Goal: Task Accomplishment & Management: Manage account settings

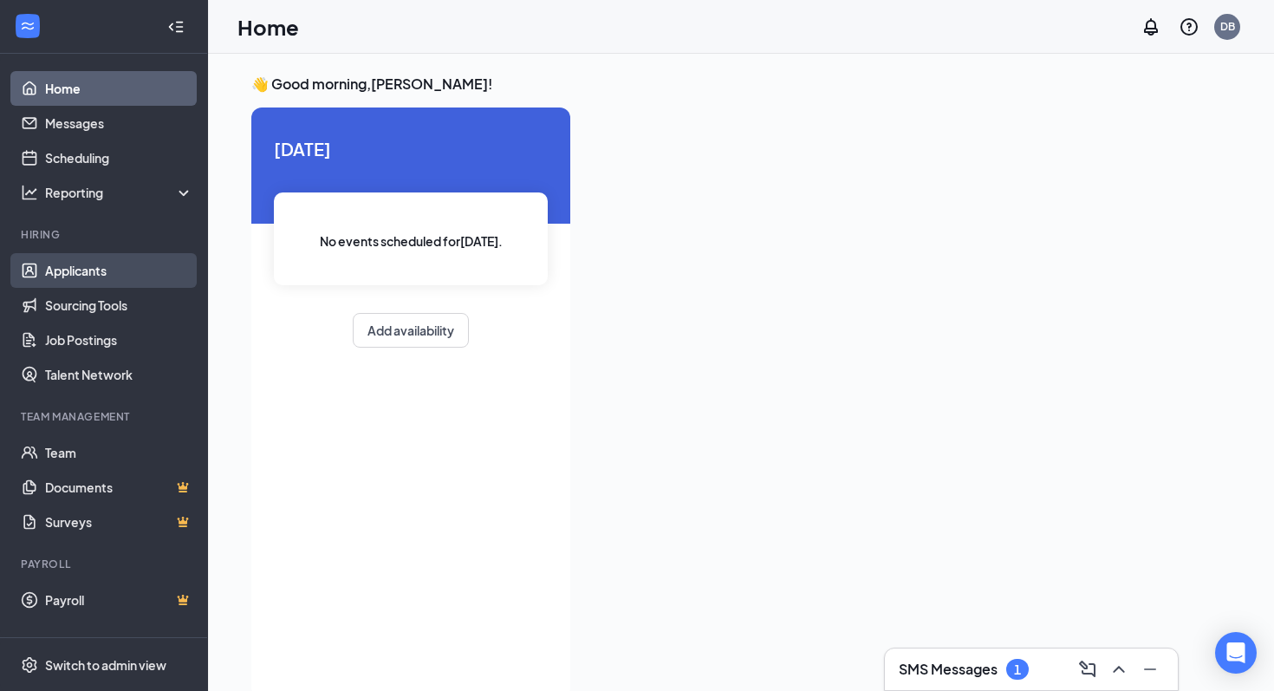
click at [69, 274] on link "Applicants" at bounding box center [119, 270] width 148 height 35
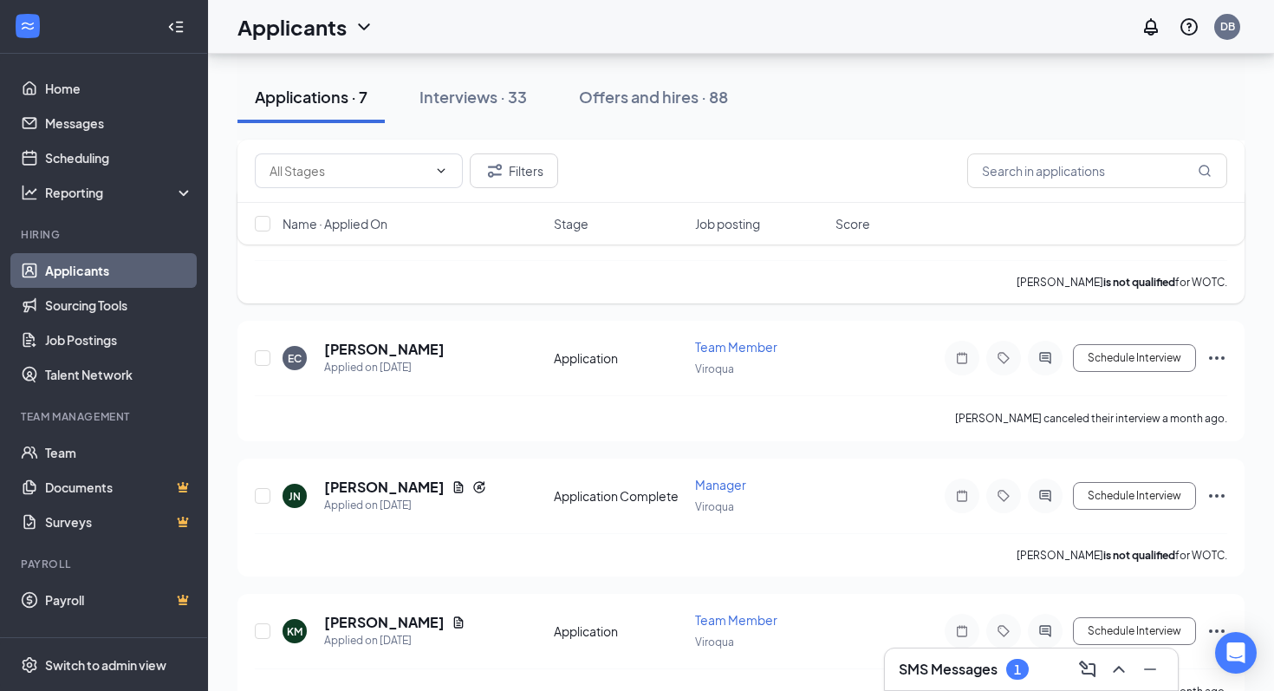
scroll to position [593, 0]
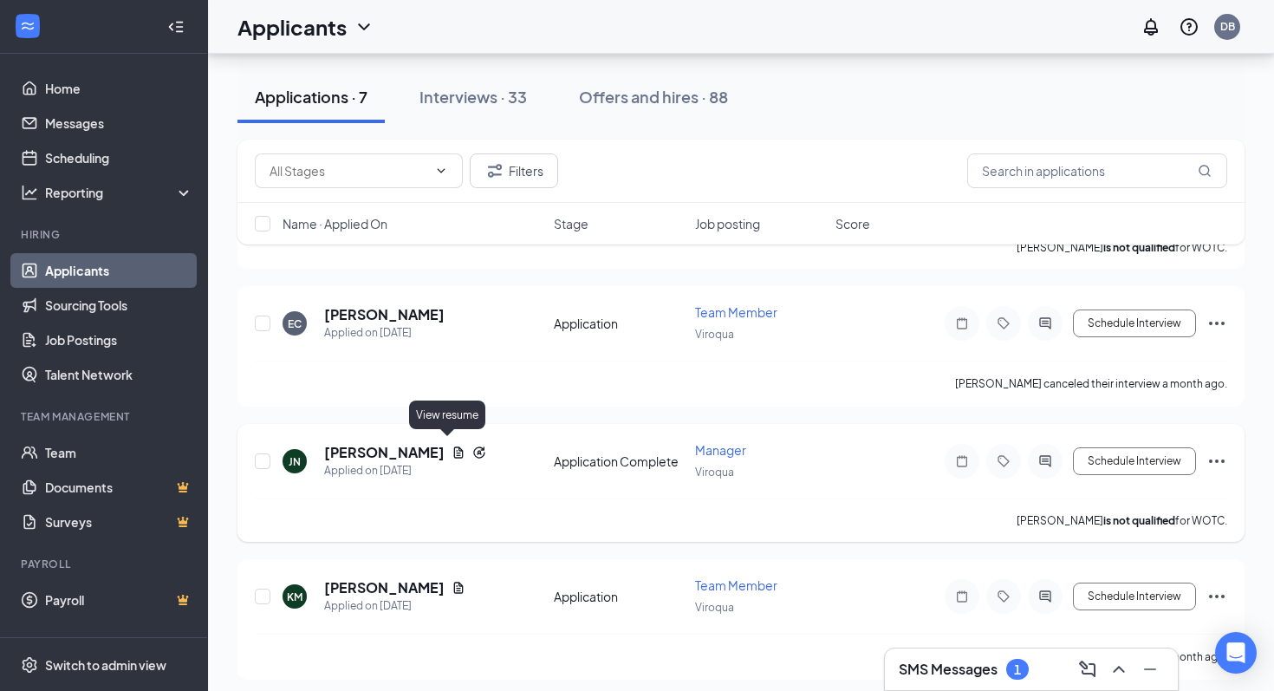
click at [454, 446] on icon "Document" at bounding box center [459, 451] width 10 height 11
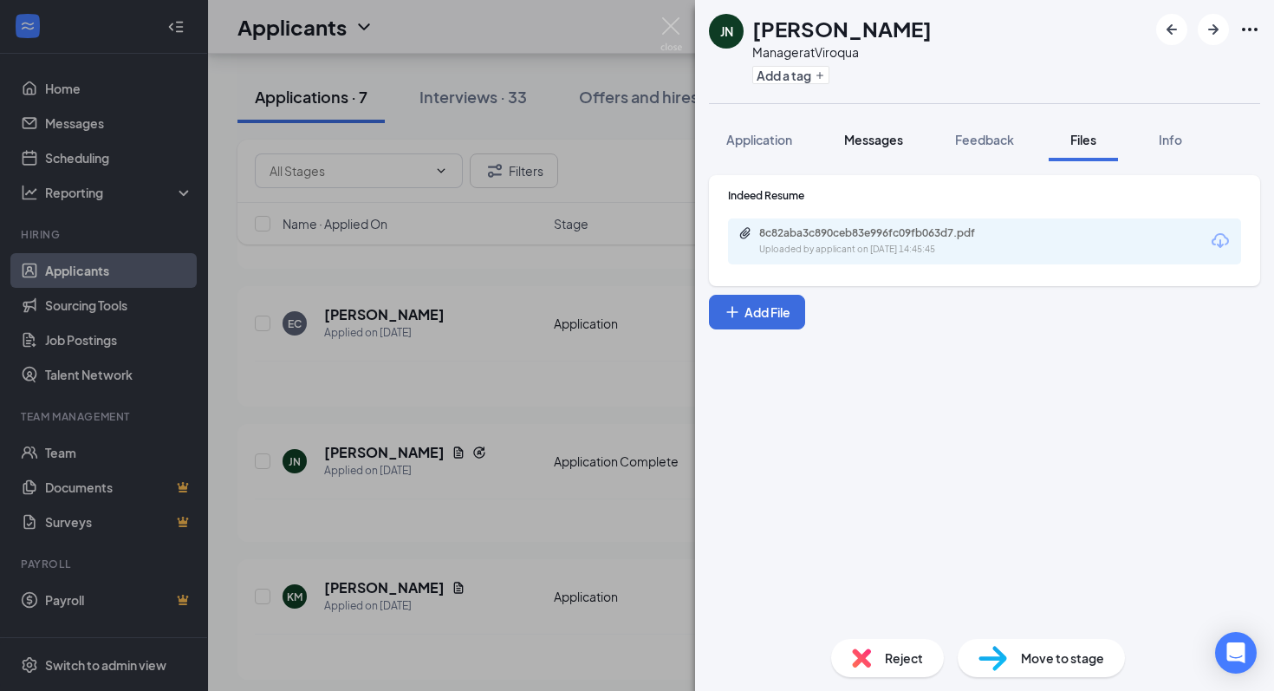
click at [737, 146] on span "Messages" at bounding box center [873, 140] width 59 height 16
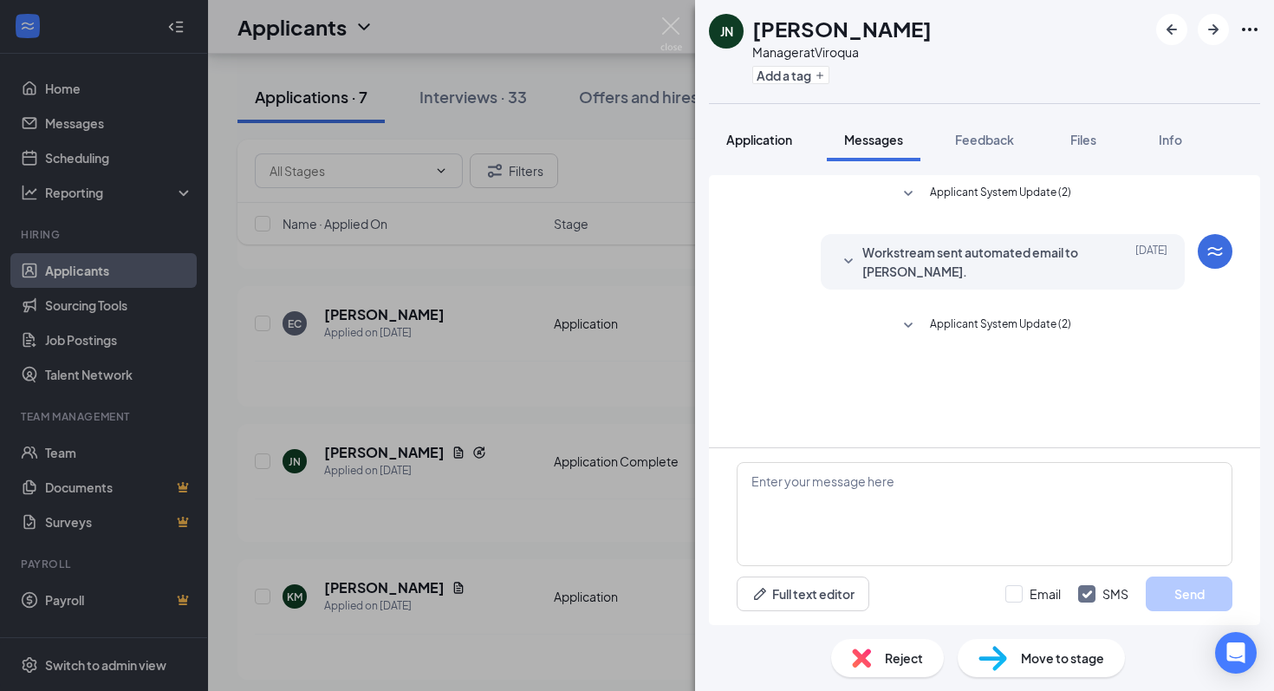
click at [737, 139] on span "Application" at bounding box center [759, 140] width 66 height 16
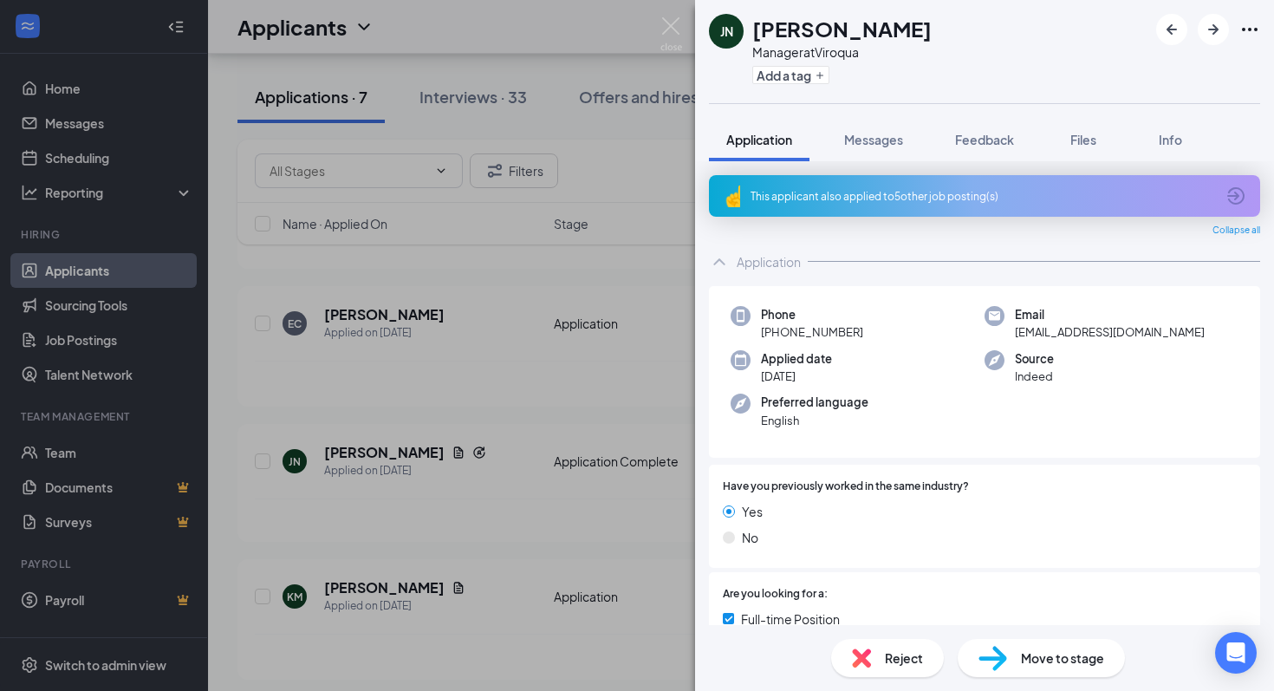
click at [737, 196] on div "This applicant also applied to 5 other job posting(s)" at bounding box center [984, 196] width 551 height 42
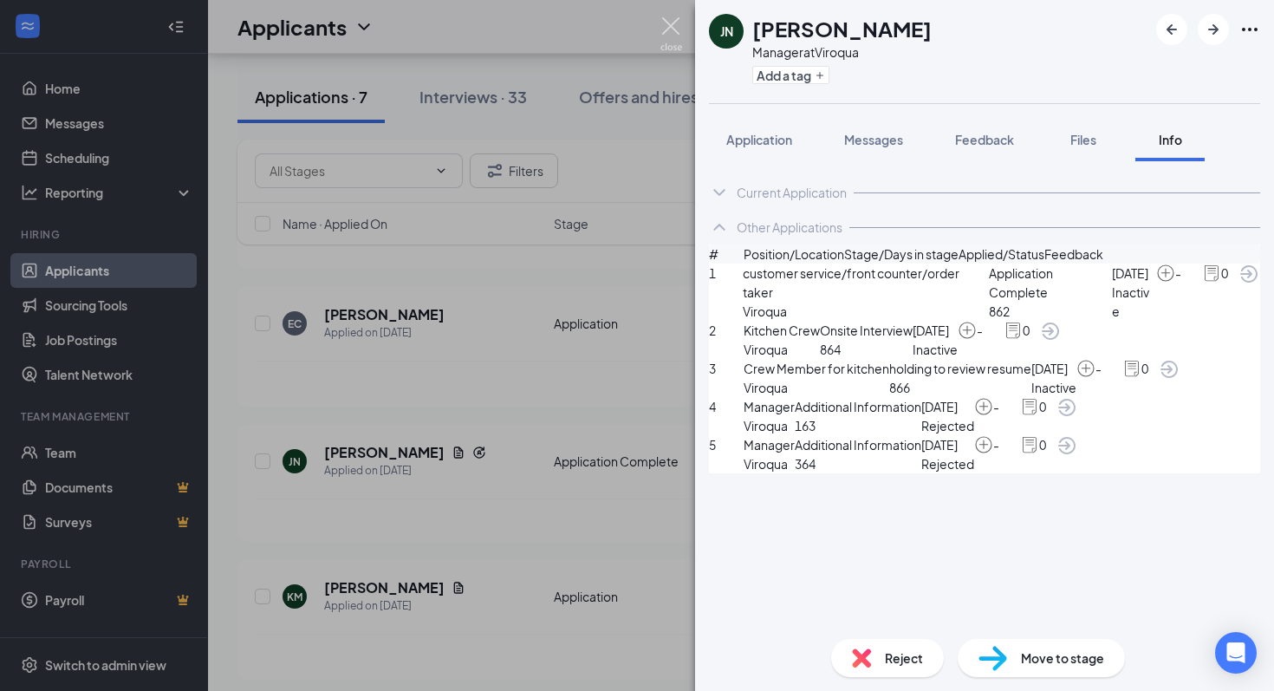
click at [674, 24] on img at bounding box center [671, 34] width 22 height 34
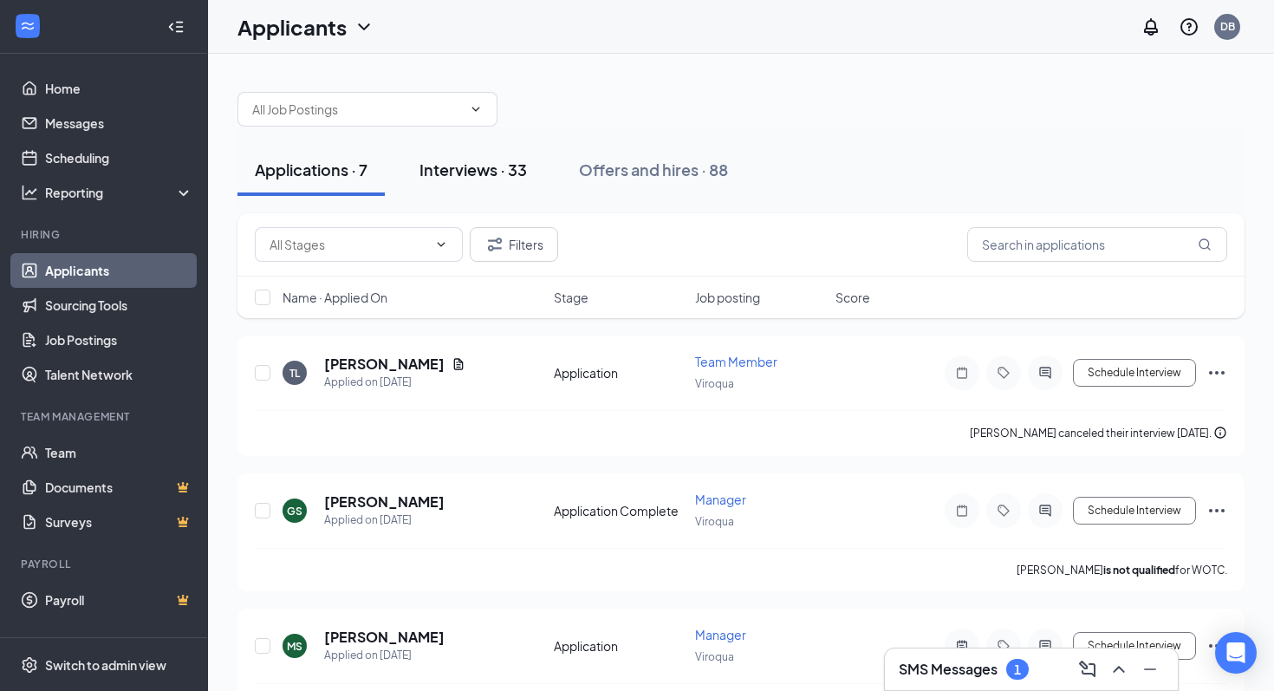
click at [501, 159] on div "Interviews · 33" at bounding box center [472, 170] width 107 height 22
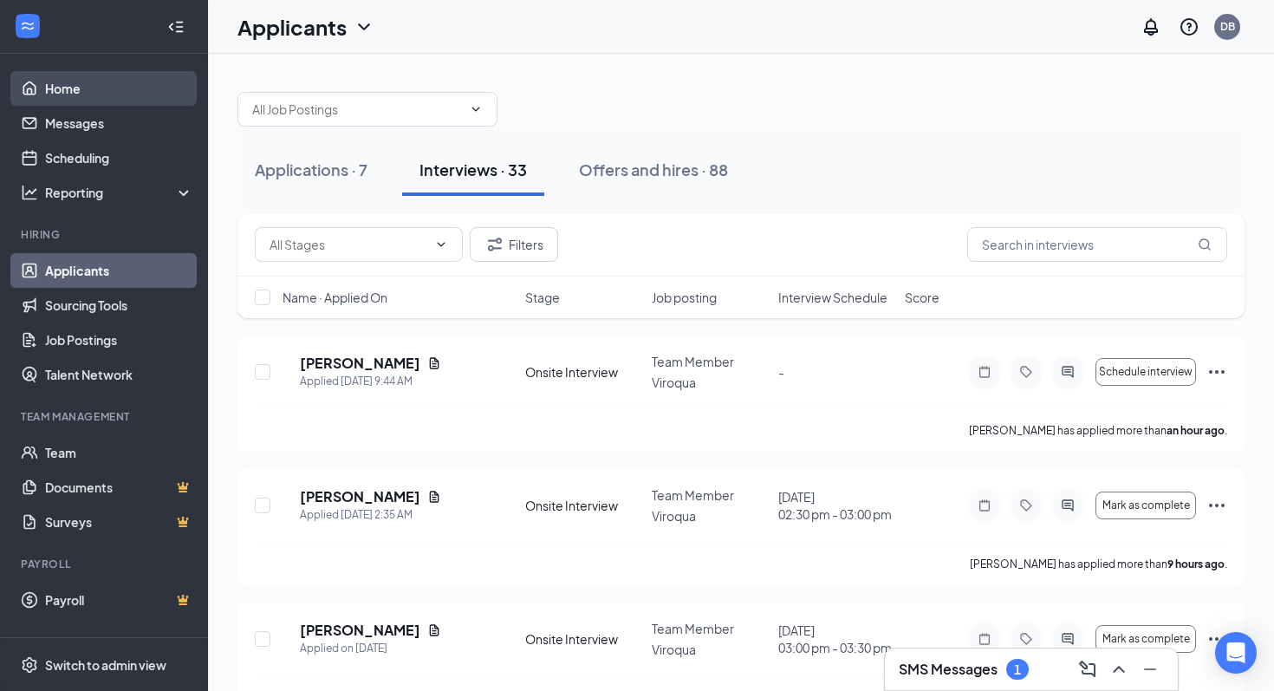
click at [94, 94] on link "Home" at bounding box center [119, 88] width 148 height 35
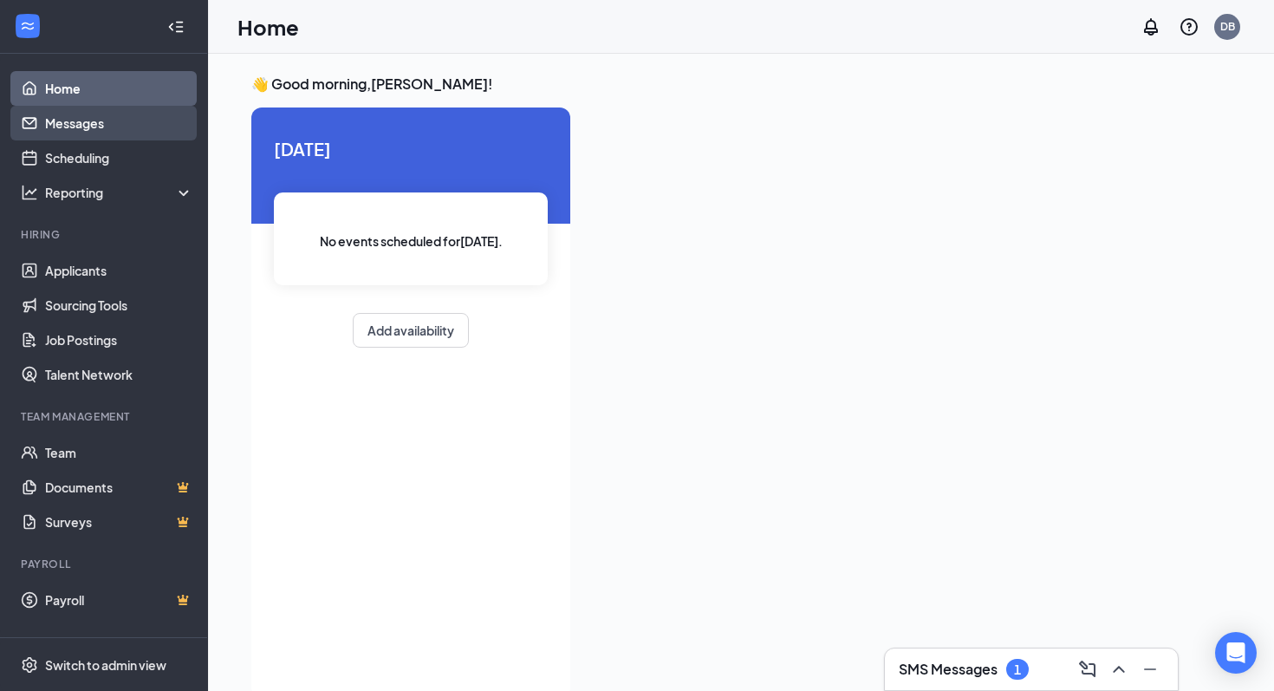
click at [86, 122] on link "Messages" at bounding box center [119, 123] width 148 height 35
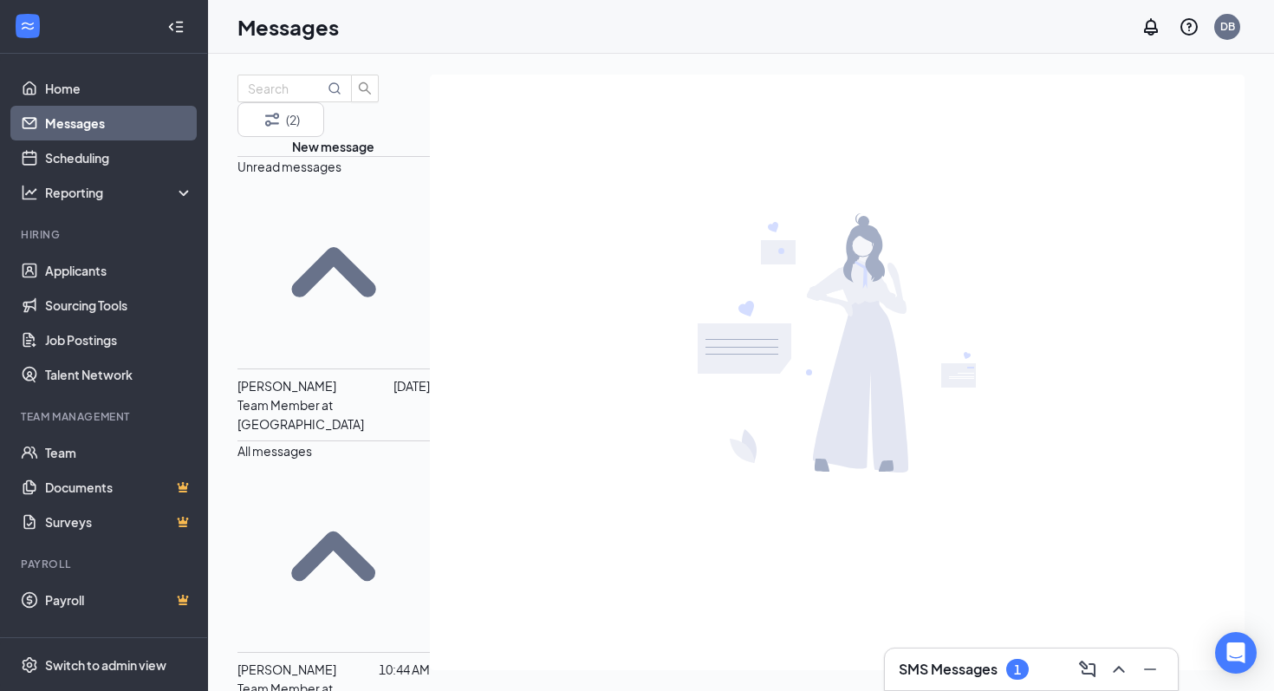
click at [355, 395] on p "Team Member at [GEOGRAPHIC_DATA]" at bounding box center [333, 414] width 192 height 38
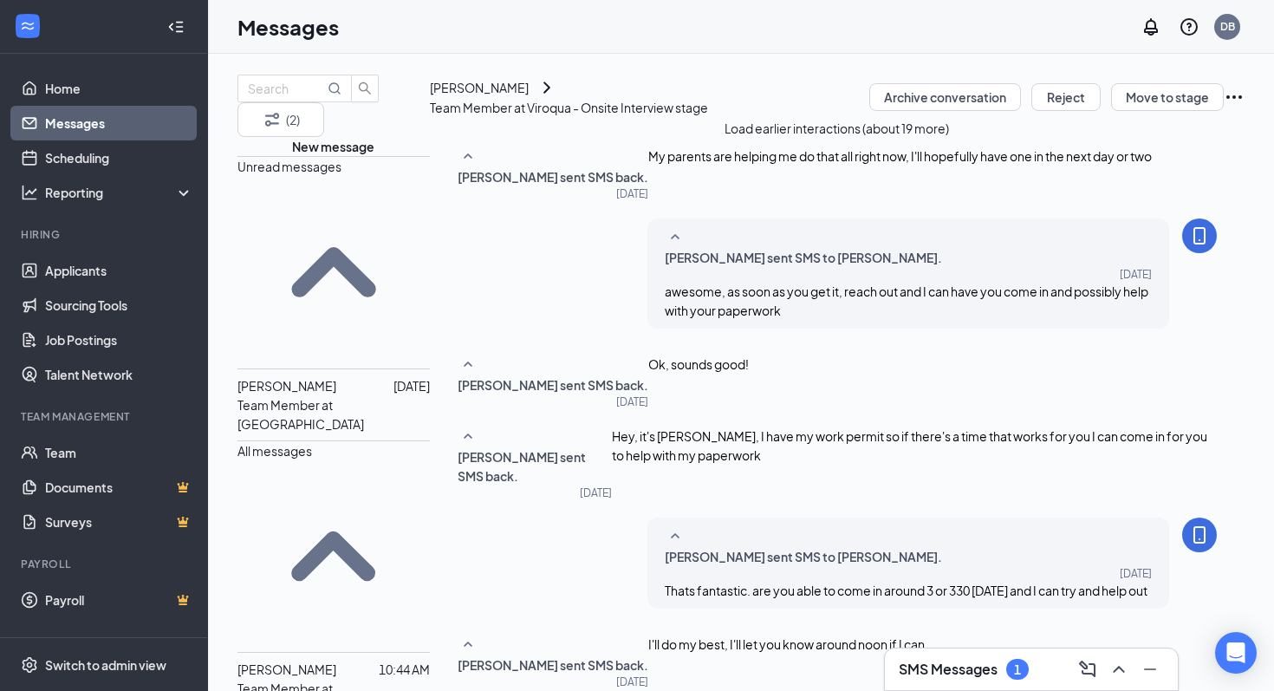
scroll to position [801, 0]
click at [94, 156] on link "Scheduling" at bounding box center [119, 157] width 148 height 35
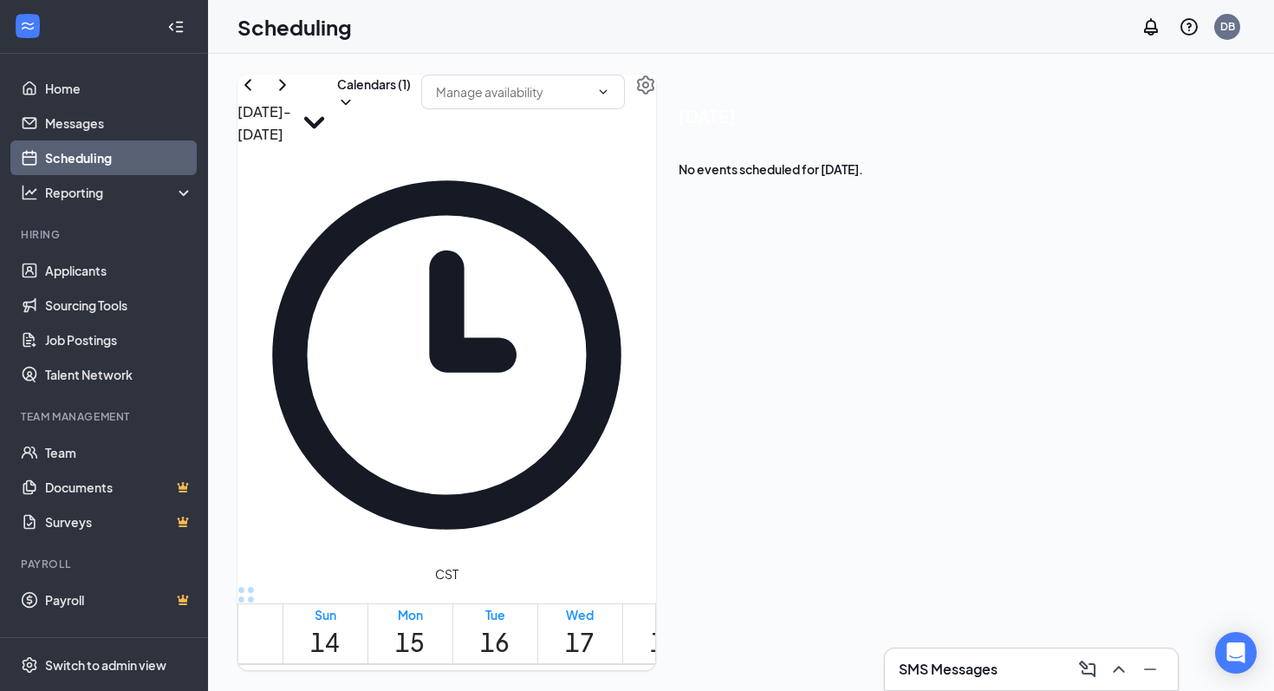
scroll to position [852, 0]
click at [102, 280] on link "Applicants" at bounding box center [119, 270] width 148 height 35
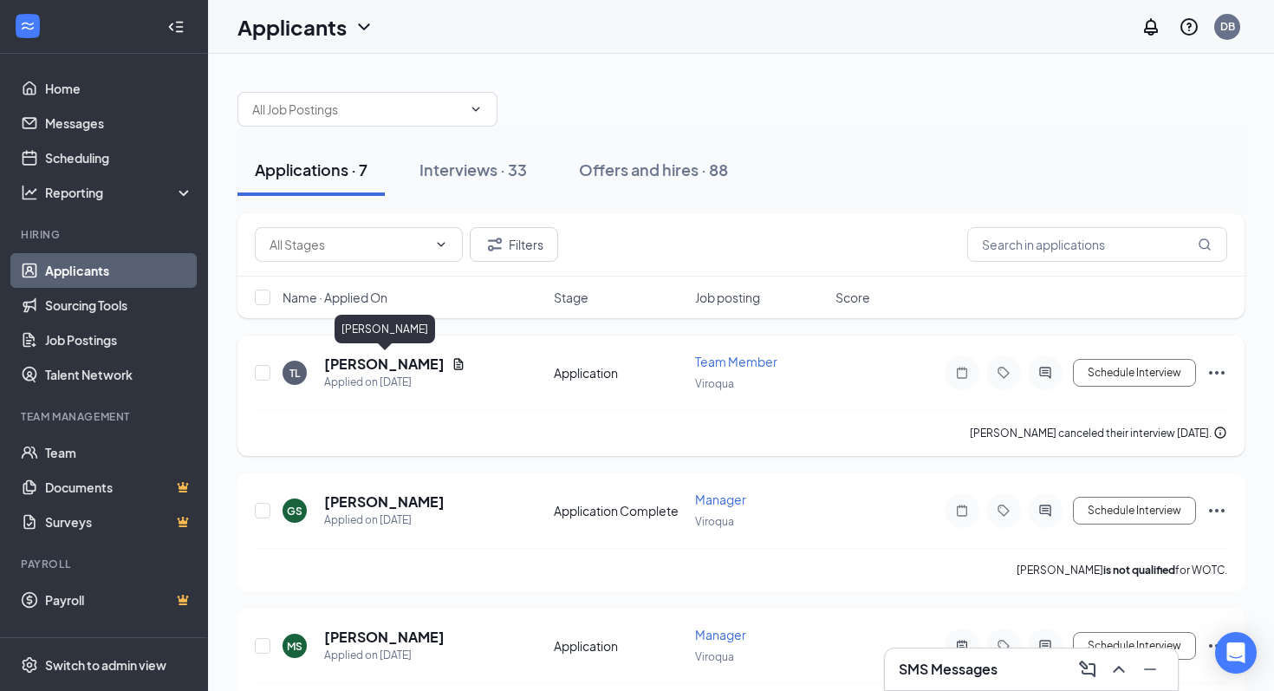
click at [401, 365] on h5 "[PERSON_NAME]" at bounding box center [384, 363] width 120 height 19
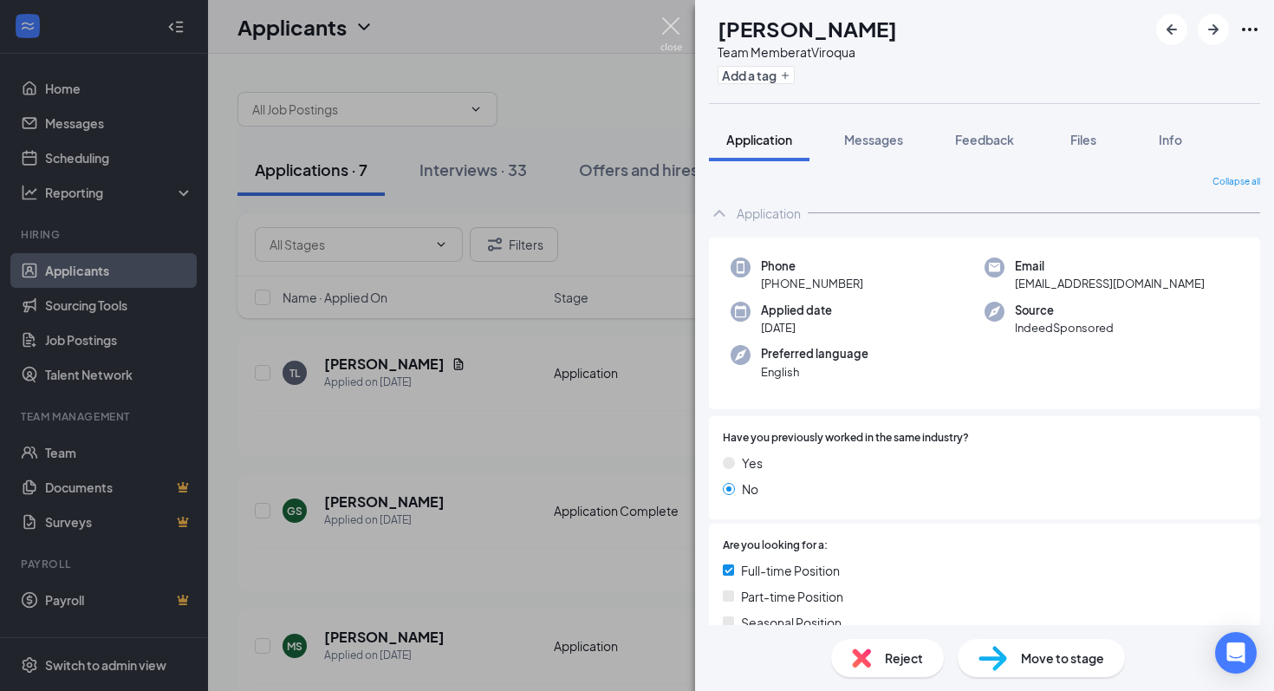
click at [672, 23] on img at bounding box center [671, 34] width 22 height 34
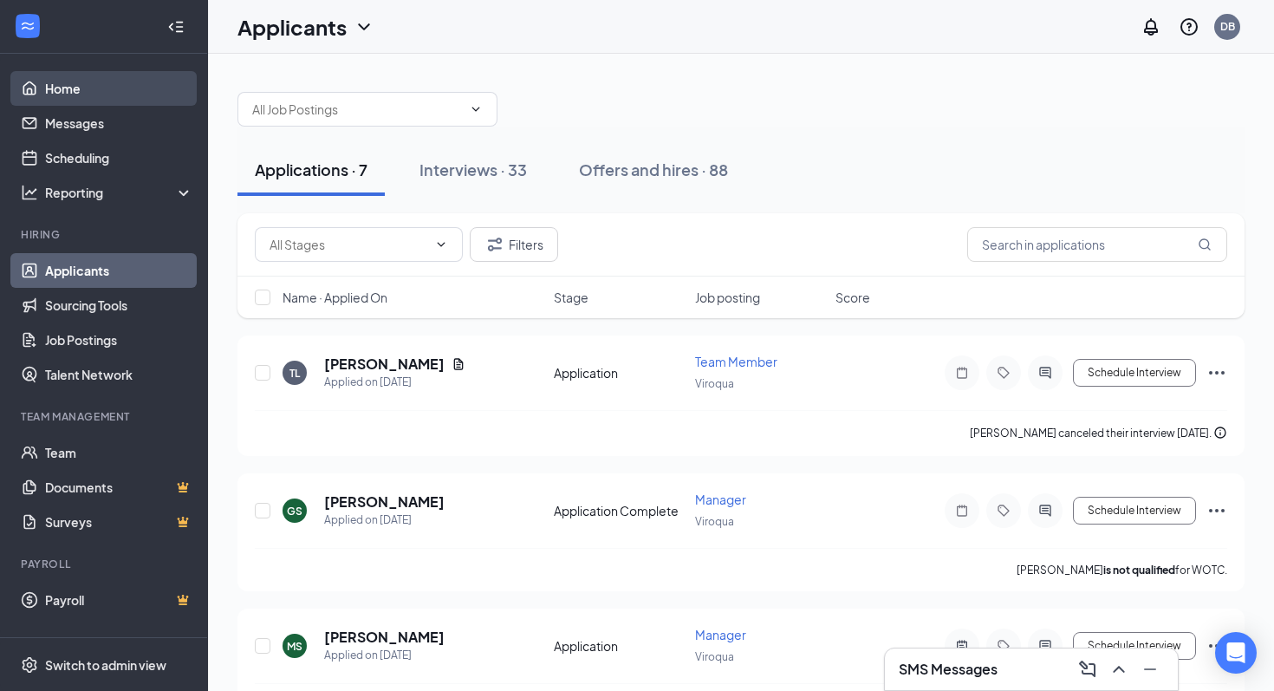
click at [98, 86] on link "Home" at bounding box center [119, 88] width 148 height 35
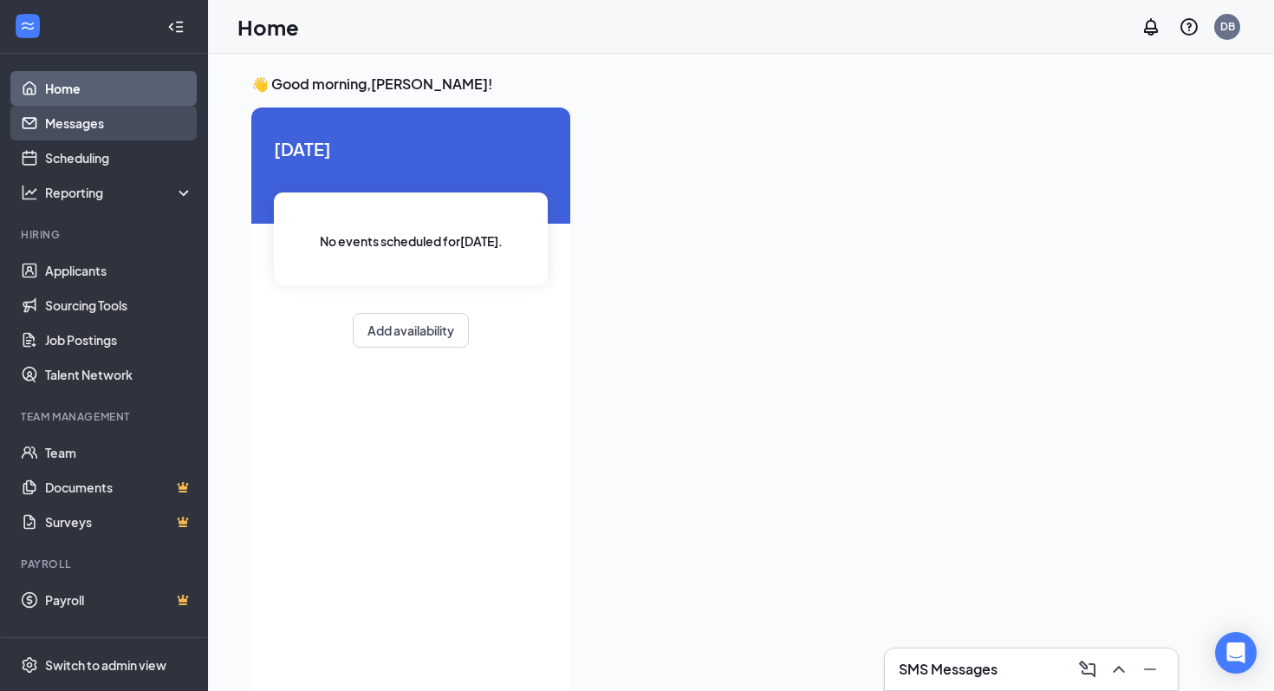
click at [86, 119] on link "Messages" at bounding box center [119, 123] width 148 height 35
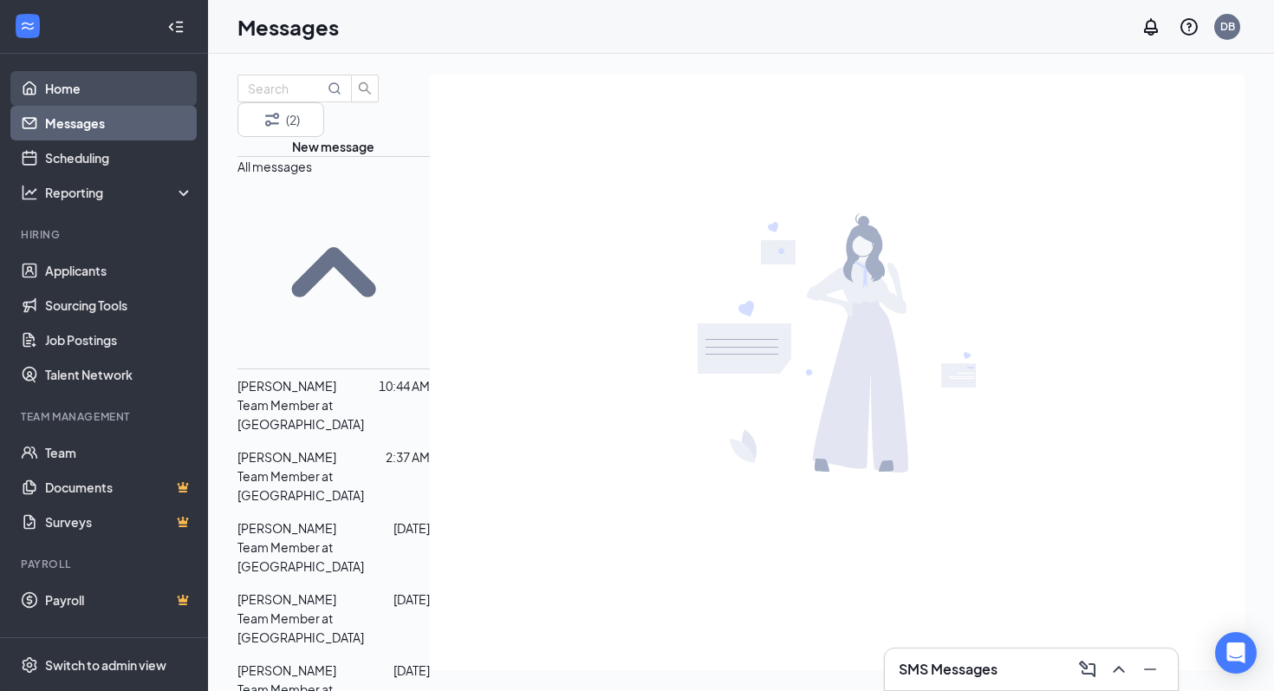
click at [88, 91] on link "Home" at bounding box center [119, 88] width 148 height 35
